Goal: Use online tool/utility: Utilize a website feature to perform a specific function

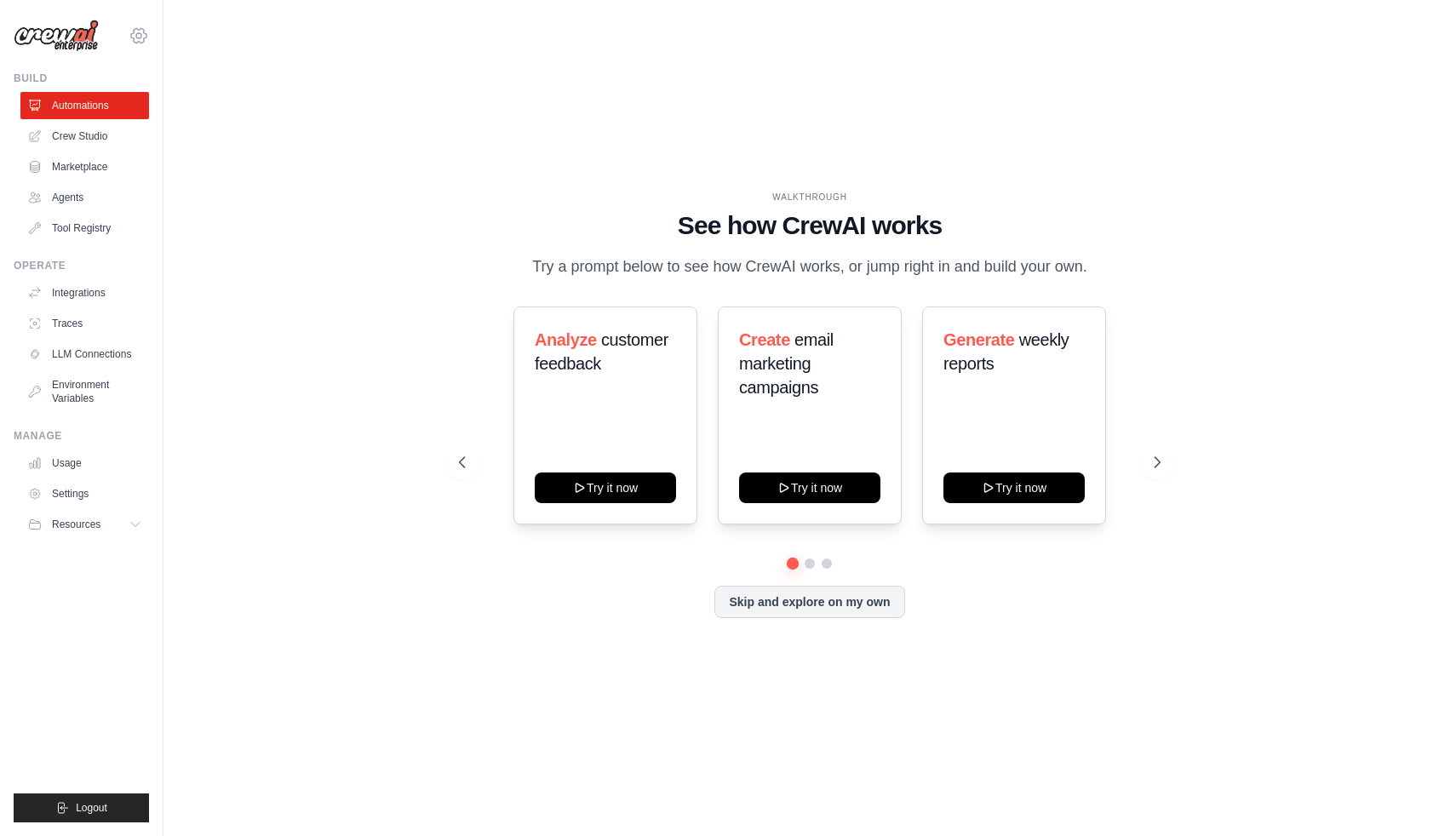
click at [136, 34] on icon at bounding box center [139, 36] width 5 height 5
click at [579, 154] on div "WALKTHROUGH See how [PERSON_NAME] works Try a prompt below to see how [PERSON_N…" at bounding box center [809, 418] width 1238 height 802
click at [103, 801] on span "Logout" at bounding box center [92, 808] width 31 height 14
click at [108, 108] on link "Automations" at bounding box center [86, 105] width 128 height 27
click at [101, 141] on link "Crew Studio" at bounding box center [86, 135] width 128 height 27
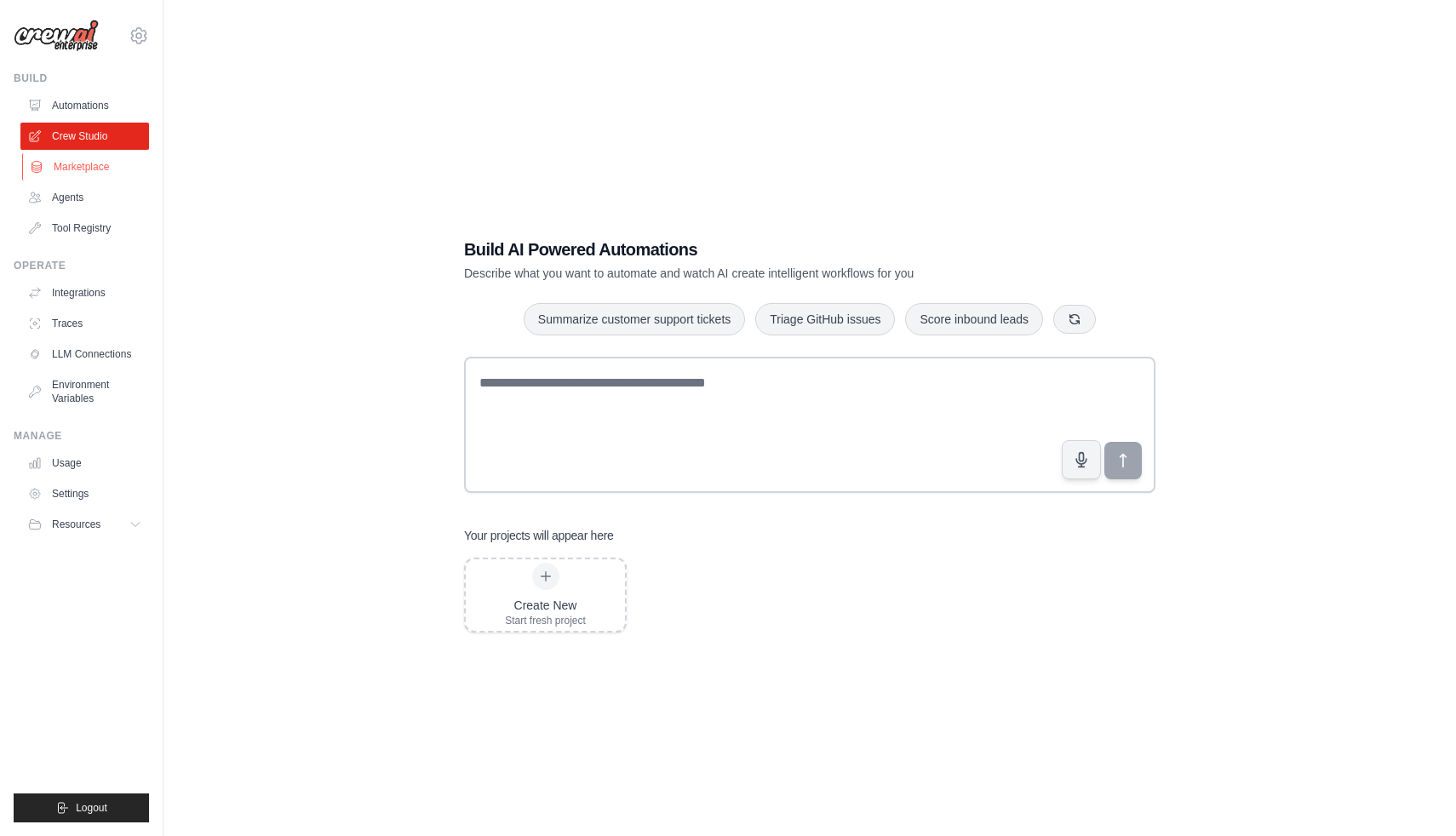
click at [104, 161] on link "Marketplace" at bounding box center [86, 167] width 128 height 27
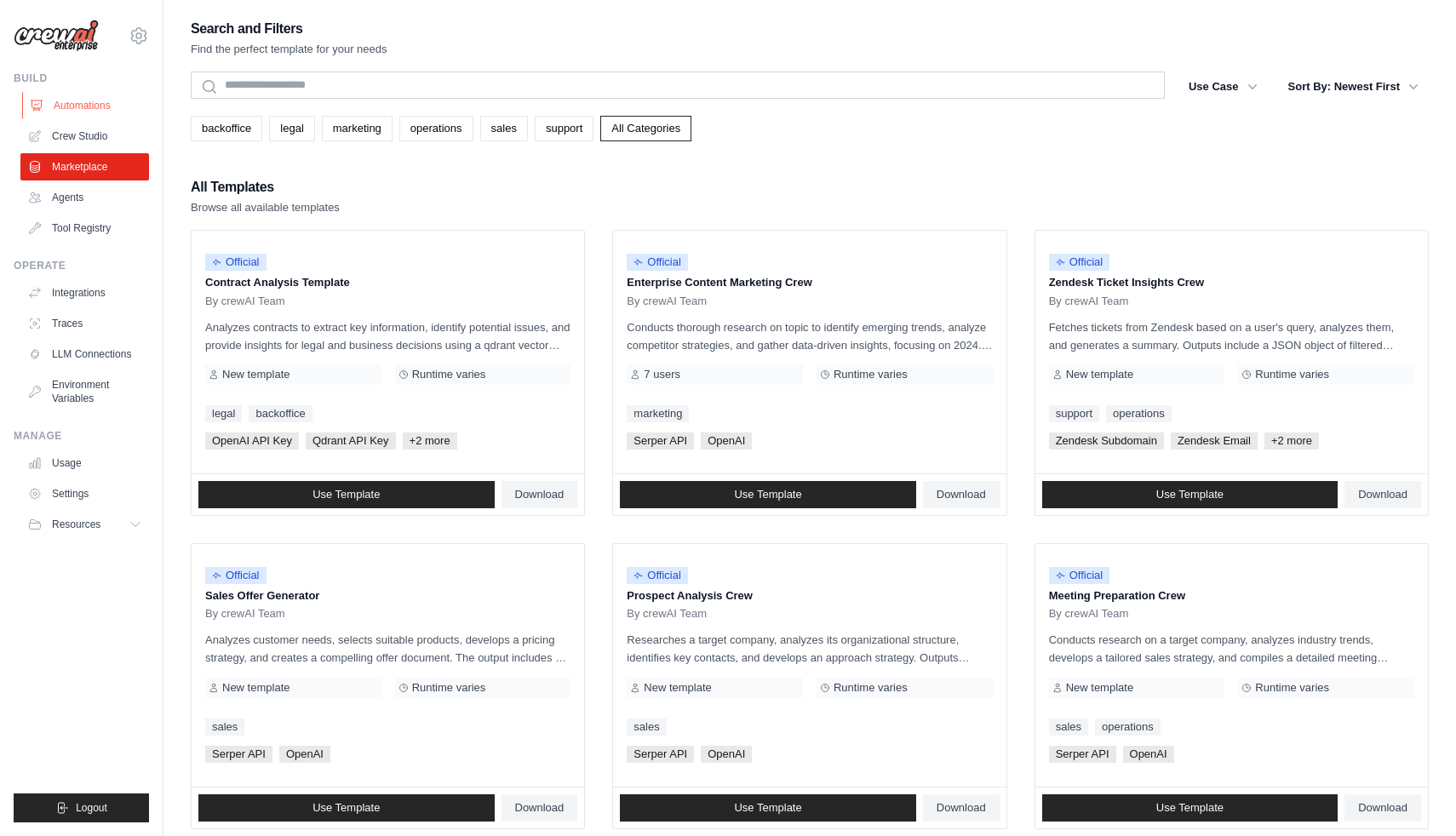
click at [103, 102] on link "Automations" at bounding box center [86, 105] width 128 height 27
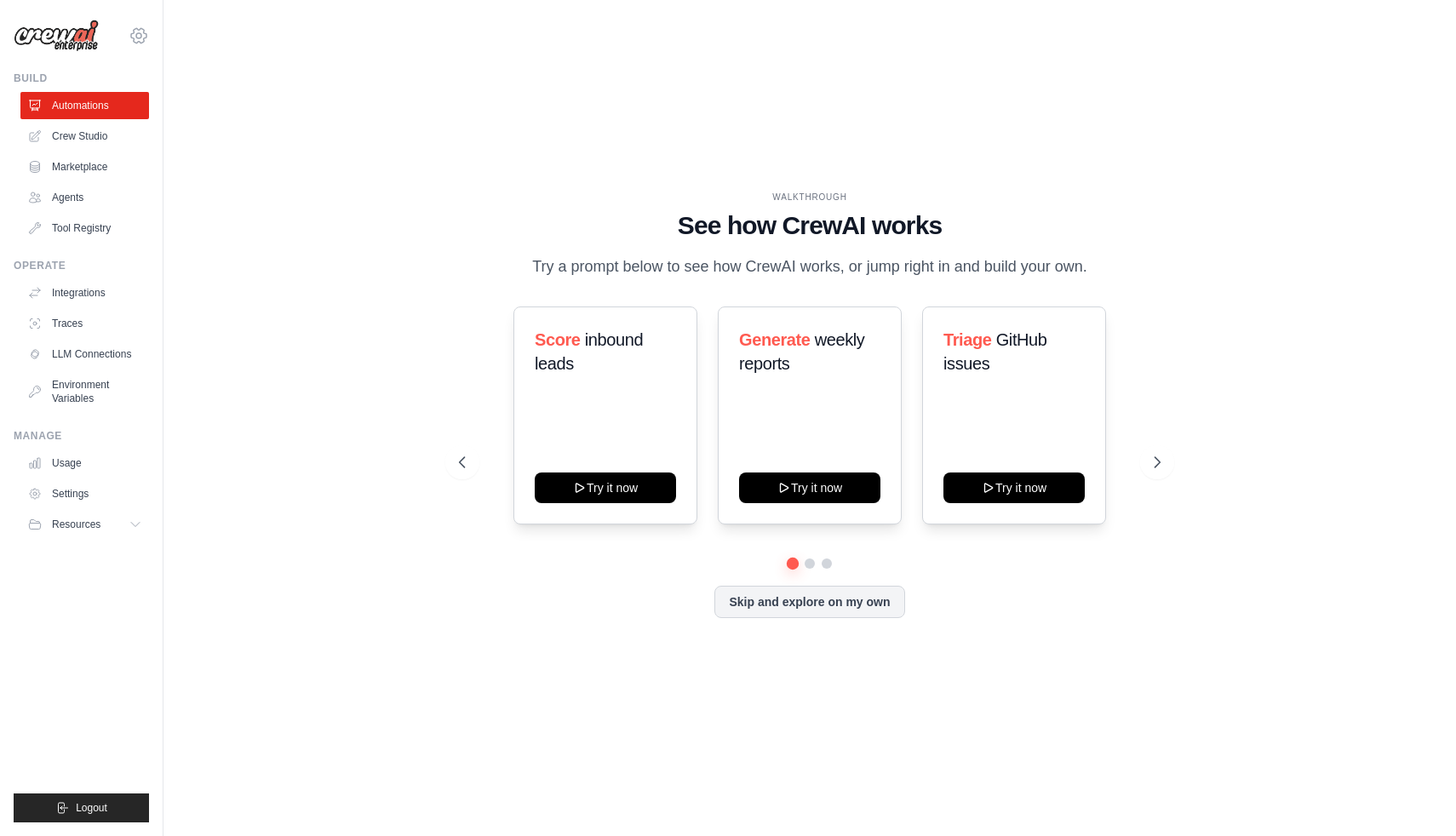
click at [131, 40] on icon at bounding box center [138, 35] width 20 height 20
click at [183, 209] on div "WALKTHROUGH See how CrewAI works Try a prompt below to see how CrewAI works, or…" at bounding box center [809, 418] width 1292 height 802
click at [85, 133] on link "Crew Studio" at bounding box center [86, 135] width 128 height 27
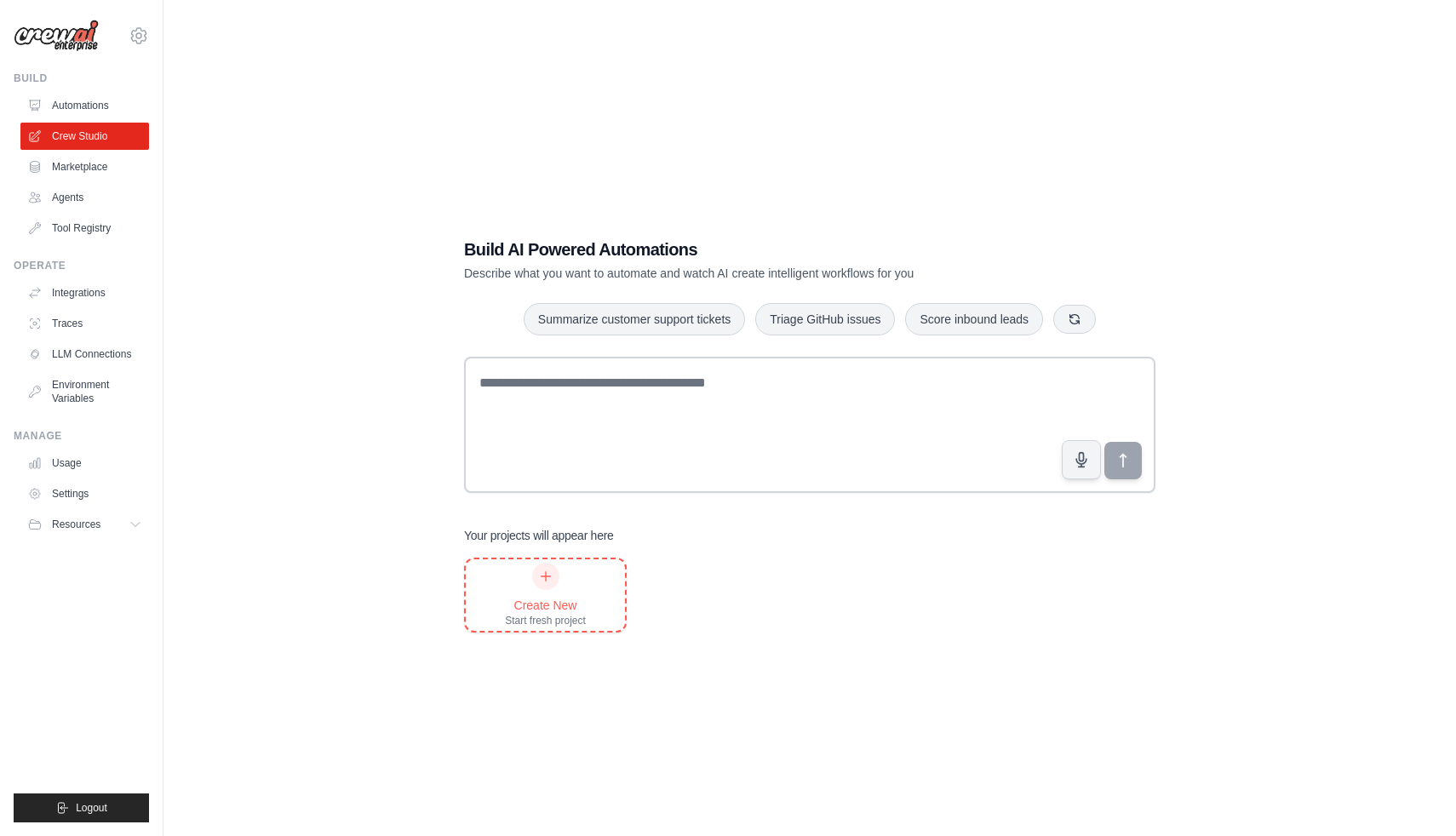
click at [530, 566] on div "Create New Start fresh project" at bounding box center [545, 595] width 81 height 65
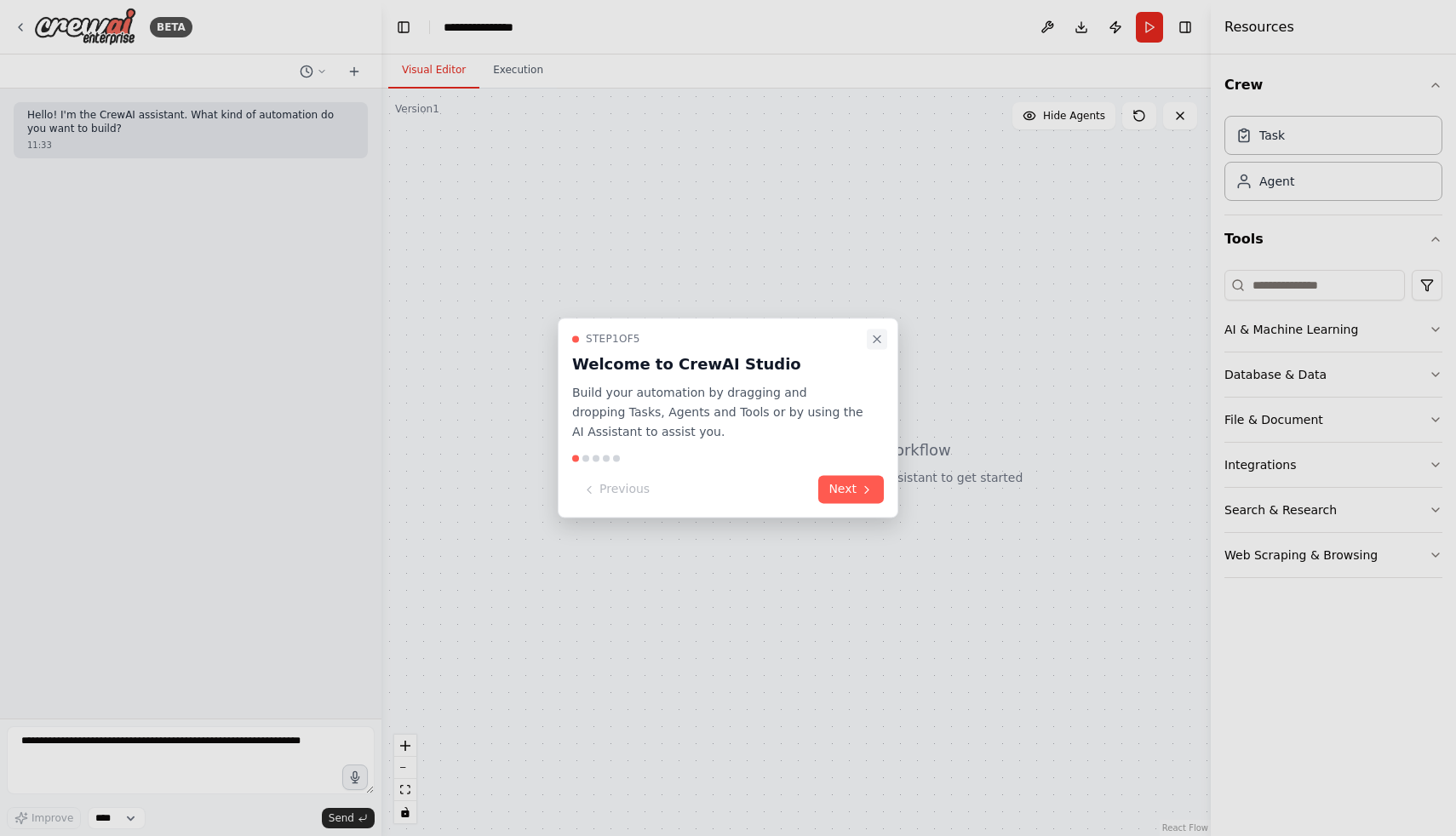
click at [875, 336] on icon "Close walkthrough" at bounding box center [877, 339] width 14 height 14
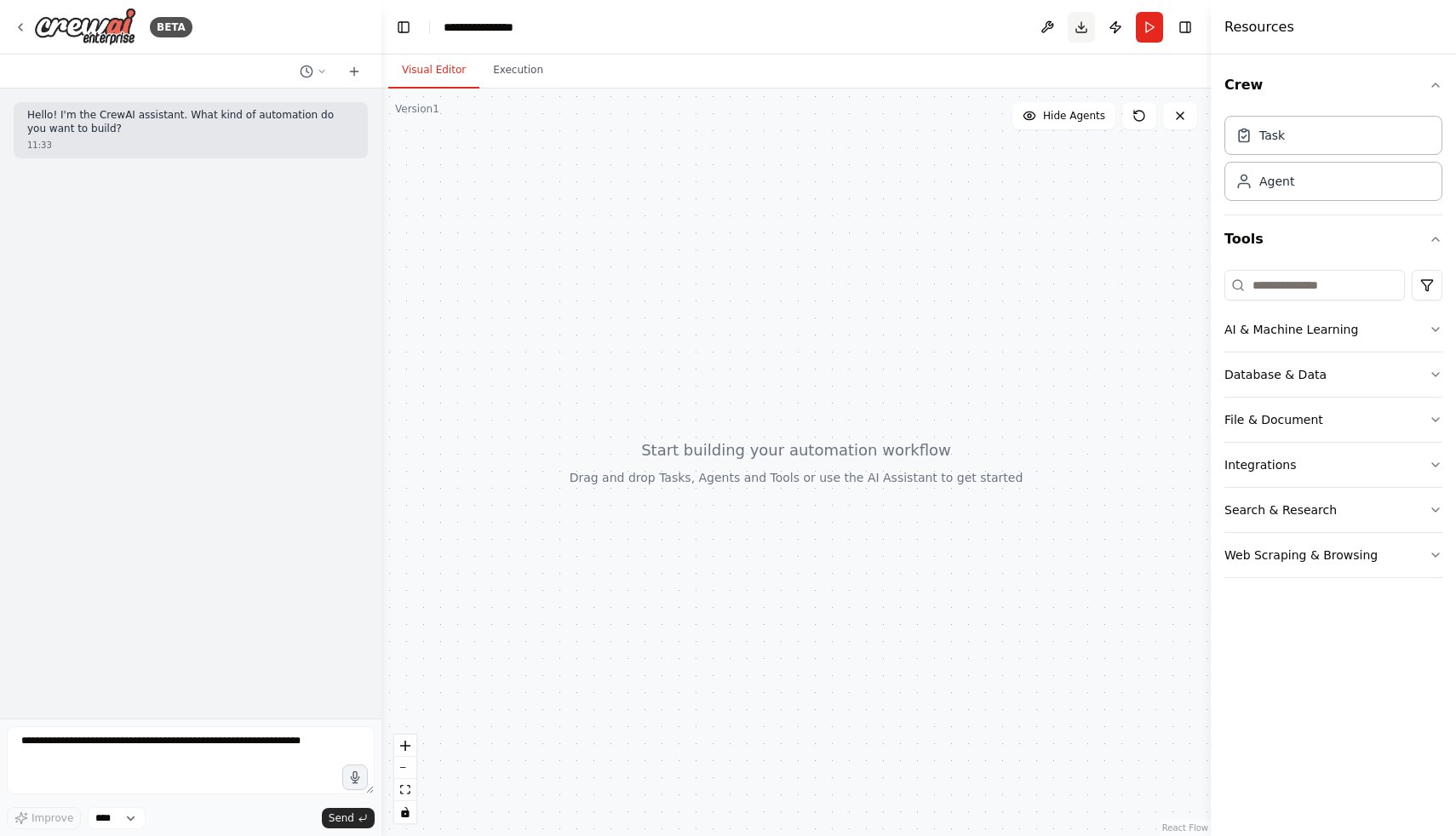
click at [1084, 33] on button "Download" at bounding box center [1081, 27] width 27 height 31
click at [526, 72] on button "Execution" at bounding box center [518, 70] width 78 height 36
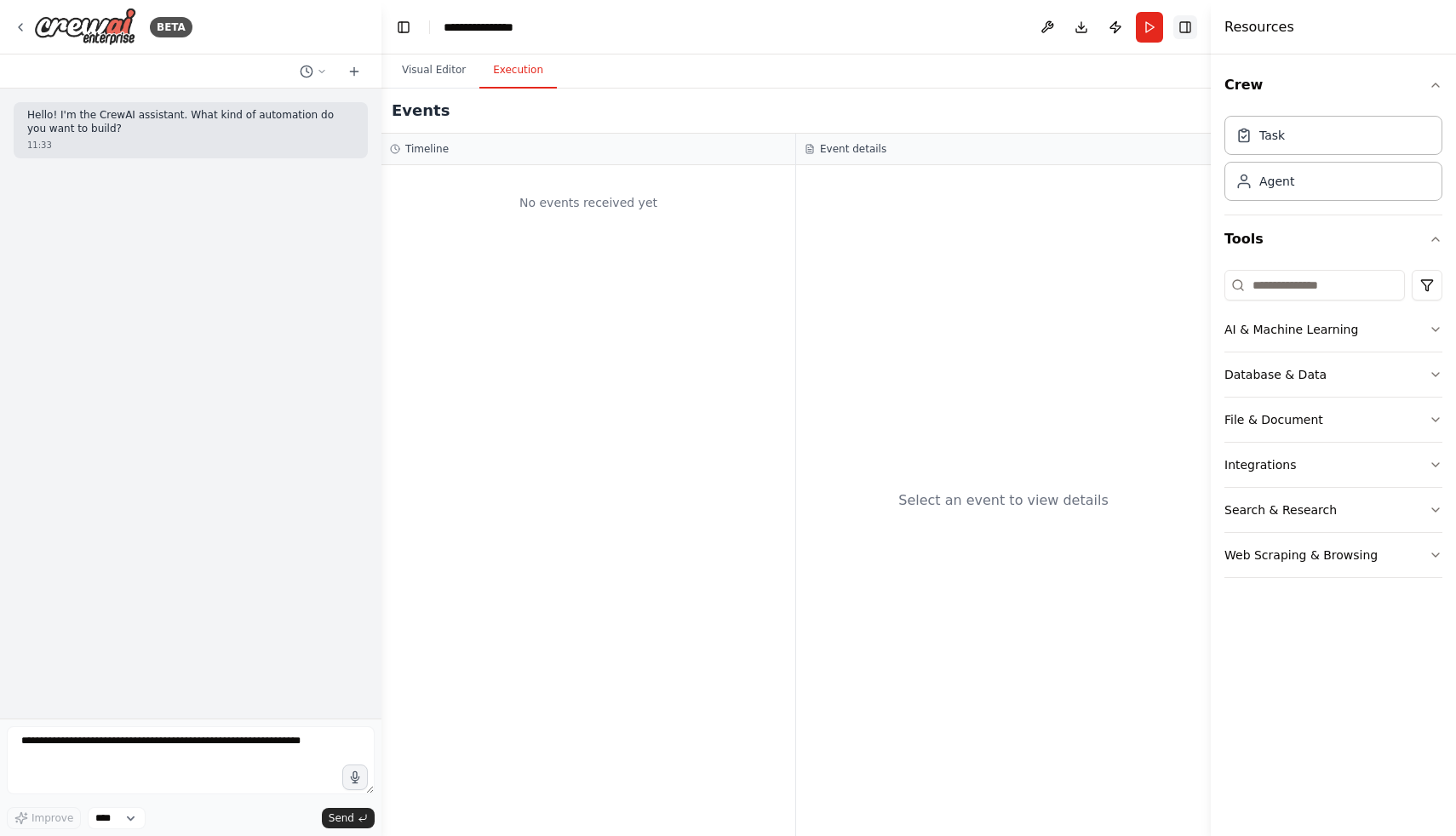
click at [1187, 28] on button "Toggle Right Sidebar" at bounding box center [1185, 27] width 24 height 24
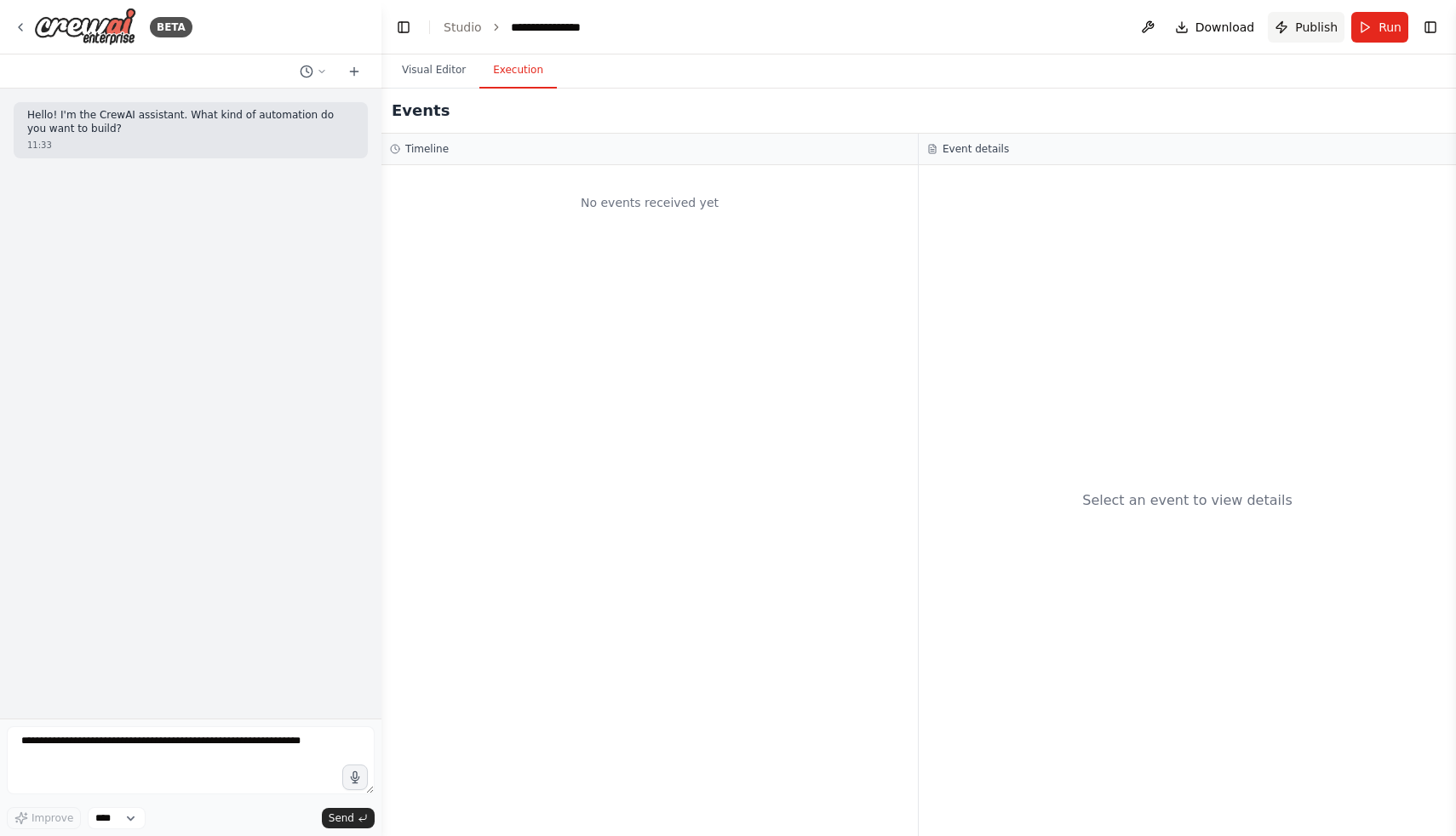
click at [1301, 17] on button "Publish" at bounding box center [1306, 27] width 77 height 31
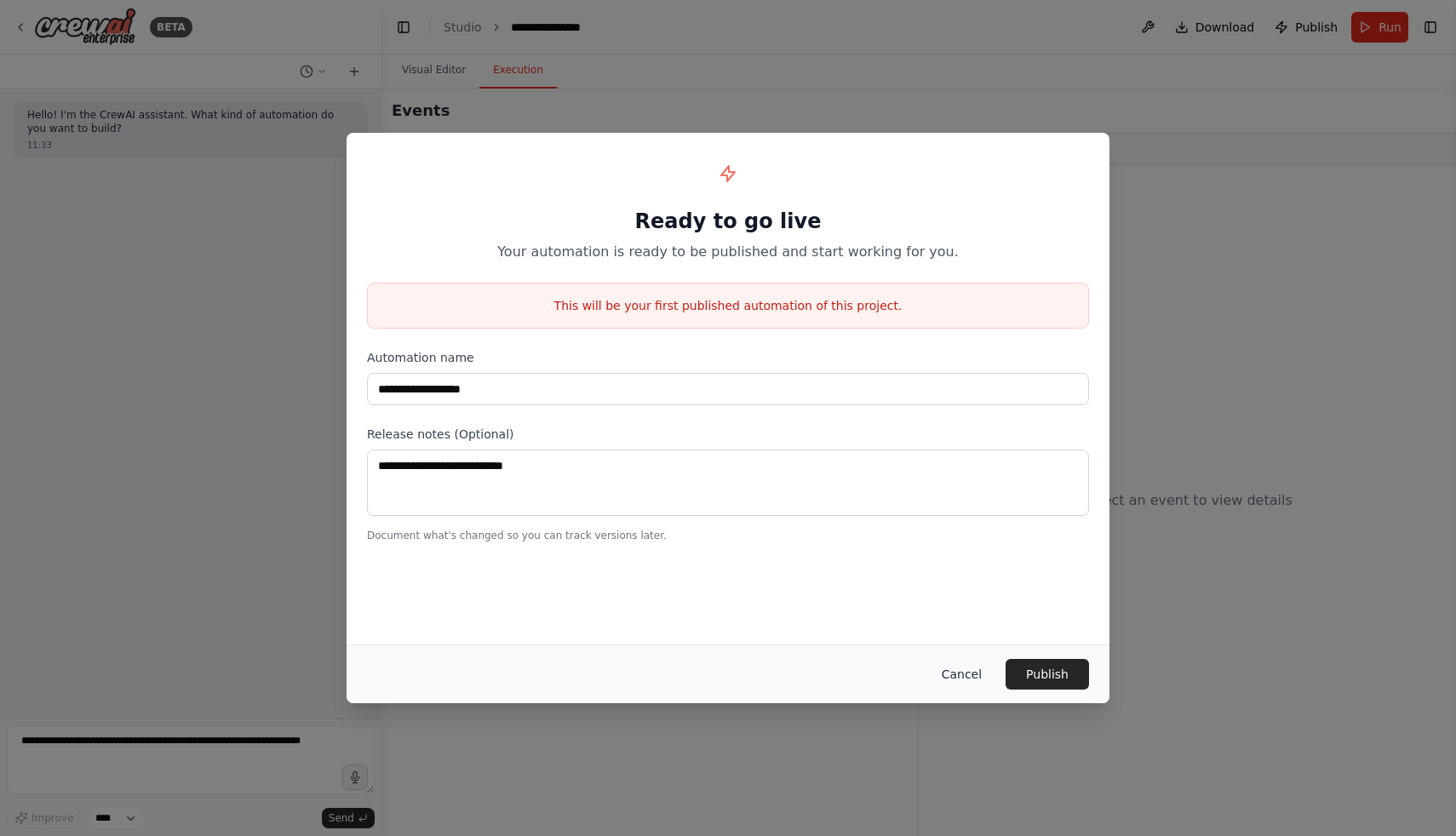
click at [960, 674] on button "Cancel" at bounding box center [961, 674] width 67 height 31
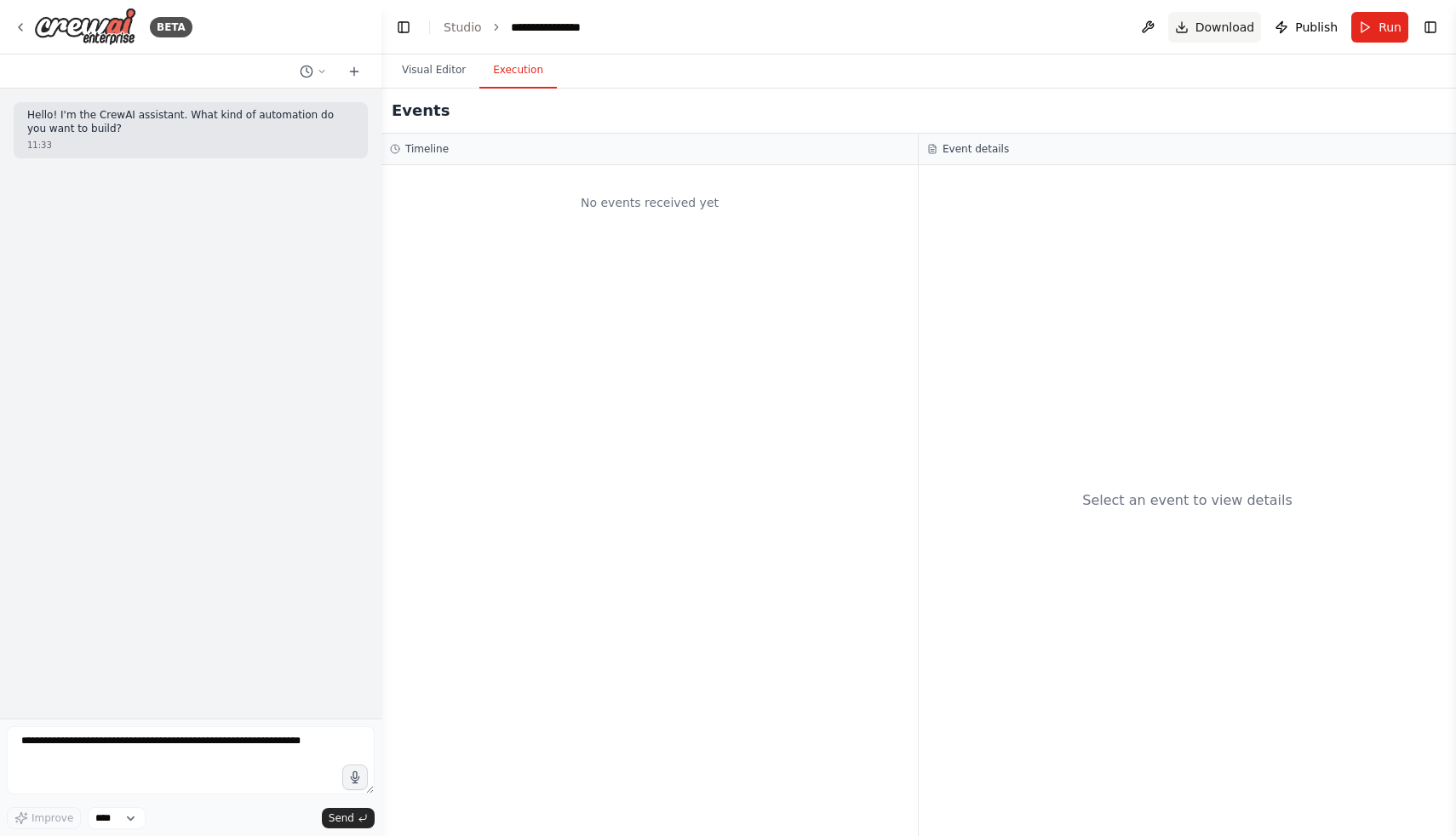
click at [1224, 28] on span "Download" at bounding box center [1225, 27] width 59 height 17
click at [1146, 30] on button at bounding box center [1147, 27] width 27 height 31
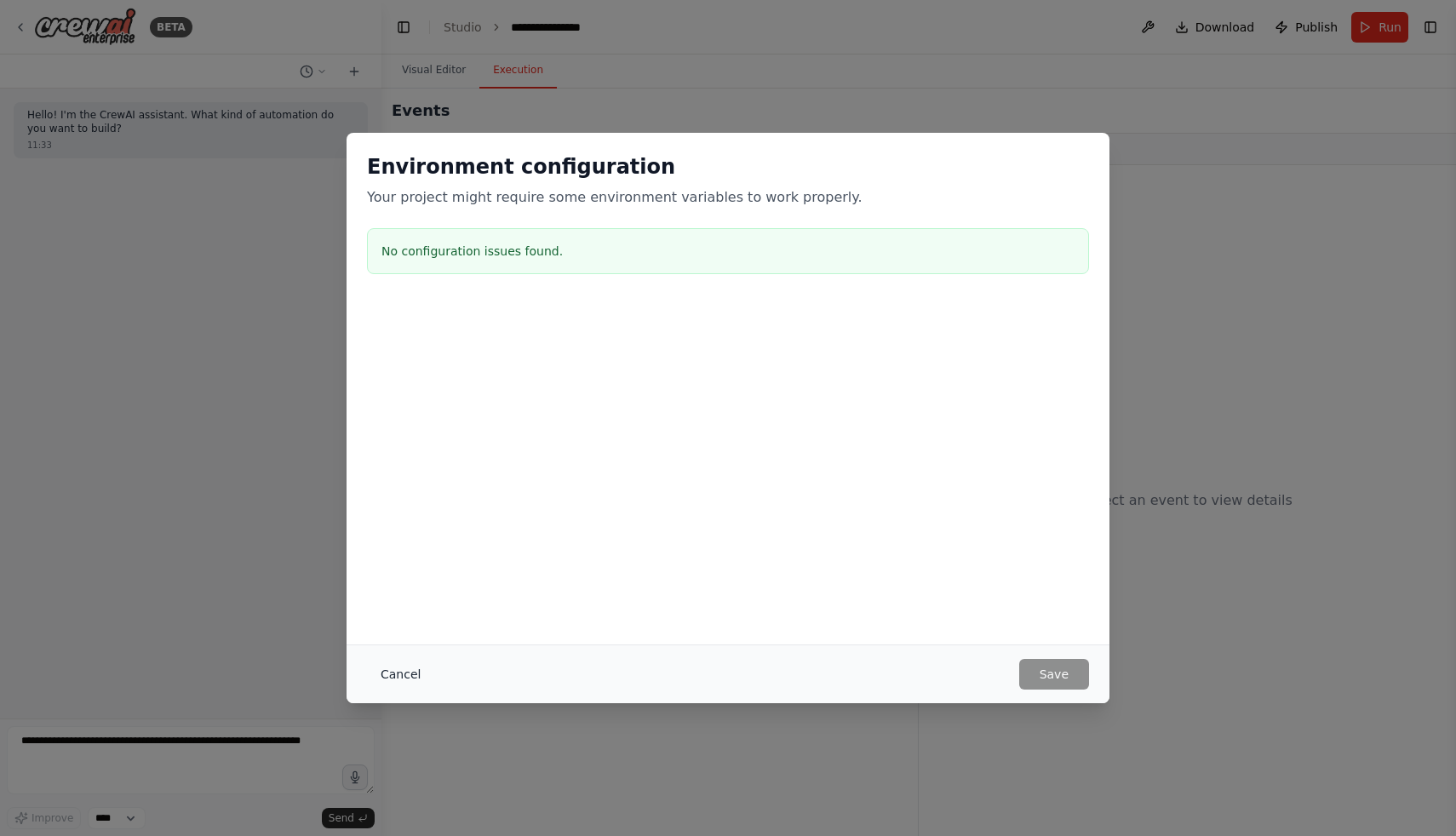
click at [403, 666] on button "Cancel" at bounding box center [400, 674] width 67 height 31
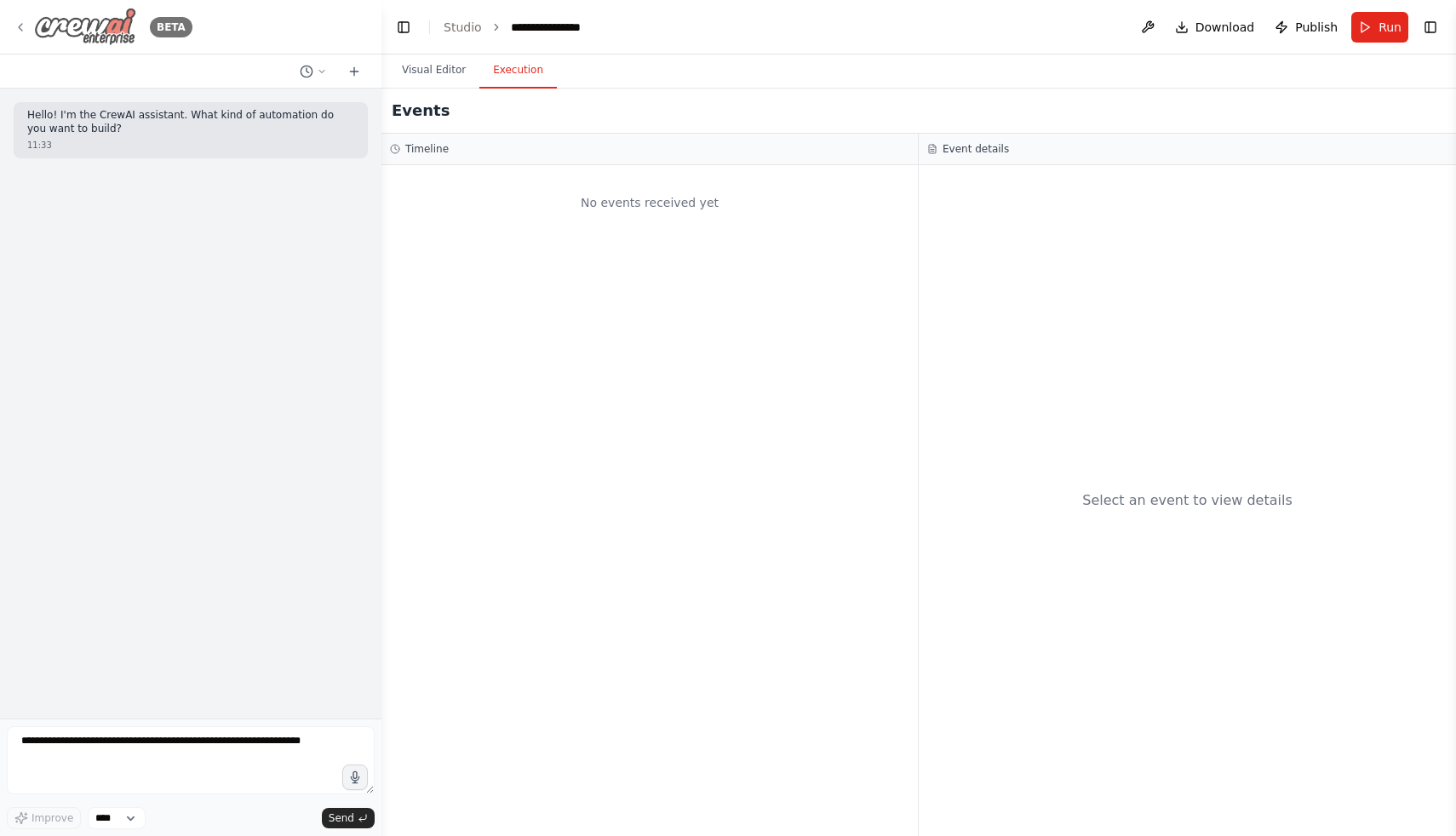
click at [28, 26] on div "BETA" at bounding box center [103, 27] width 179 height 38
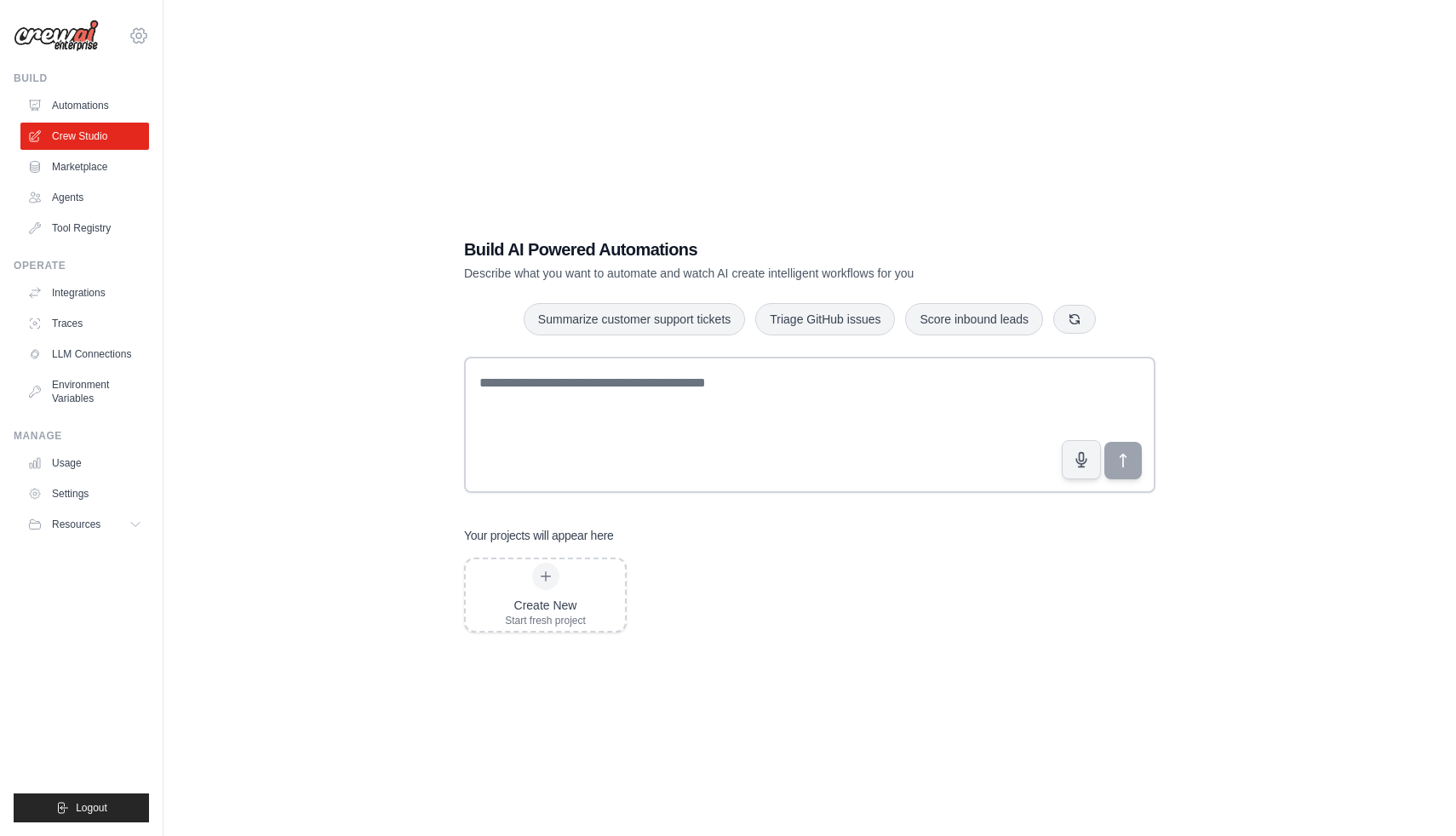
click at [136, 32] on icon at bounding box center [138, 35] width 20 height 20
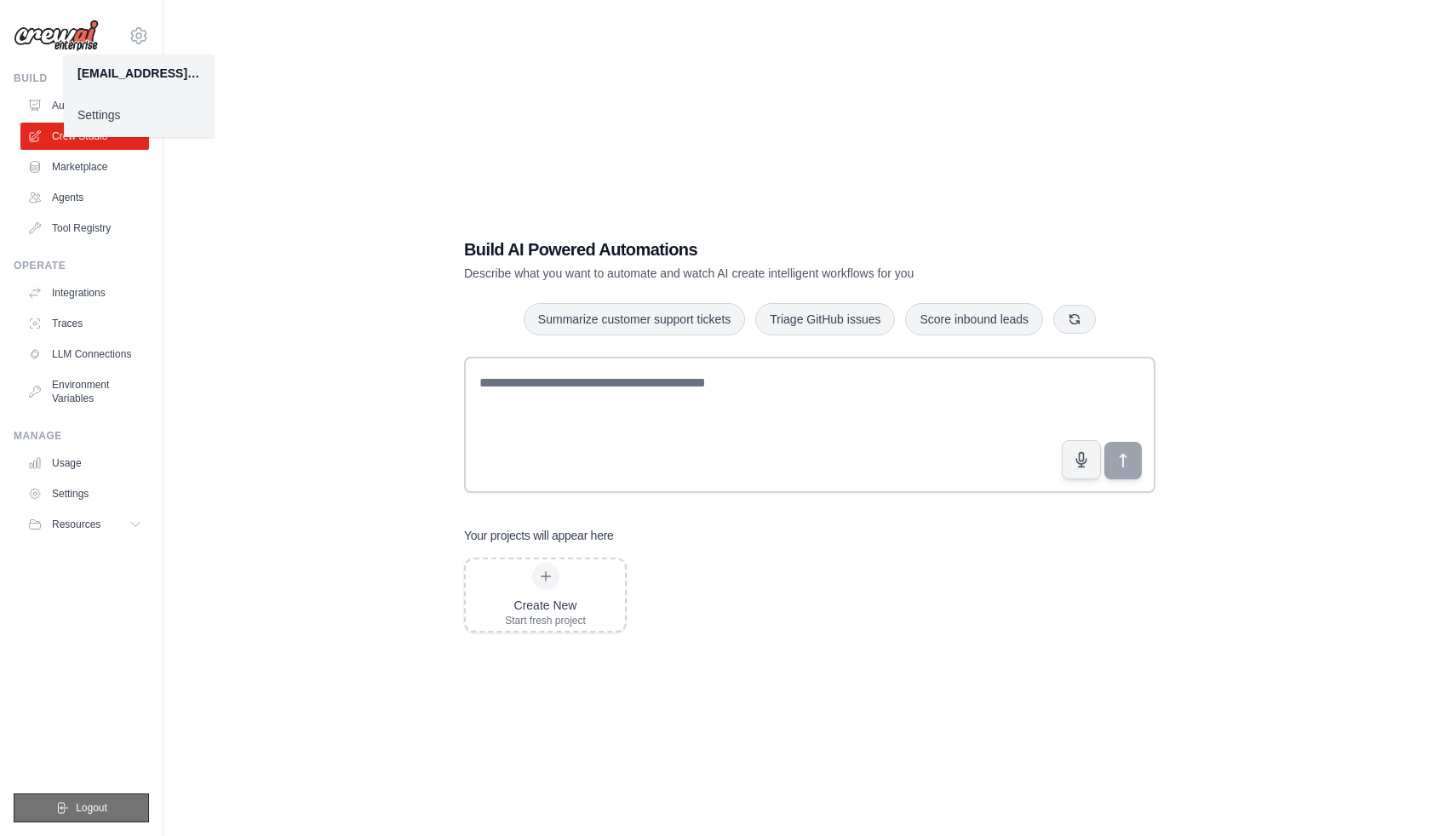
click at [93, 813] on span "Logout" at bounding box center [92, 808] width 31 height 14
